Goal: Task Accomplishment & Management: Manage account settings

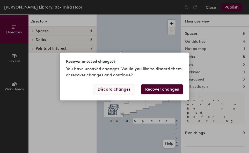
click at [126, 87] on button "Discard changes" at bounding box center [114, 89] width 42 height 10
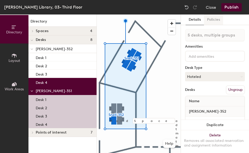
click at [213, 20] on button "Policies" at bounding box center [213, 19] width 19 height 11
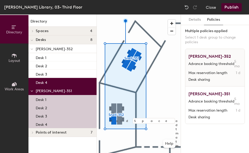
click at [214, 65] on span "Advance booking threshold" at bounding box center [211, 64] width 46 height 5
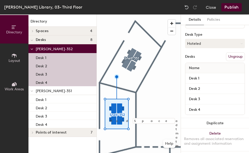
scroll to position [35, 0]
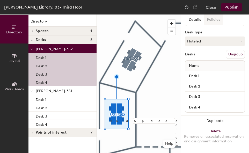
click at [217, 18] on button "Policies" at bounding box center [213, 19] width 19 height 11
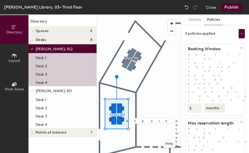
type input "0"
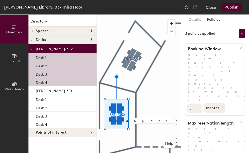
type input "6"
click at [188, 103] on input "5" at bounding box center [194, 107] width 14 height 9
click at [192, 103] on input "5" at bounding box center [194, 107] width 14 height 9
type input "6"
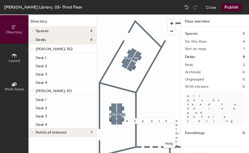
click at [137, 14] on div at bounding box center [139, 14] width 84 height 0
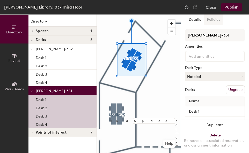
click at [209, 23] on button "Policies" at bounding box center [213, 19] width 19 height 11
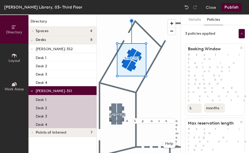
type input "6"
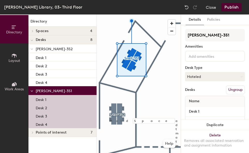
scroll to position [35, 0]
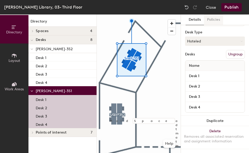
click at [212, 22] on button "Policies" at bounding box center [213, 19] width 19 height 11
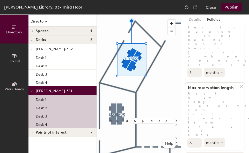
scroll to position [0, 0]
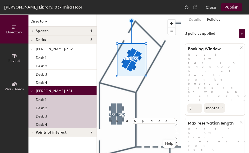
click at [235, 9] on button "Publish" at bounding box center [231, 7] width 20 height 8
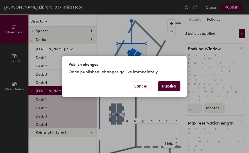
click at [168, 89] on button "Publish" at bounding box center [169, 86] width 22 height 10
